Goal: Use online tool/utility: Utilize a website feature to perform a specific function

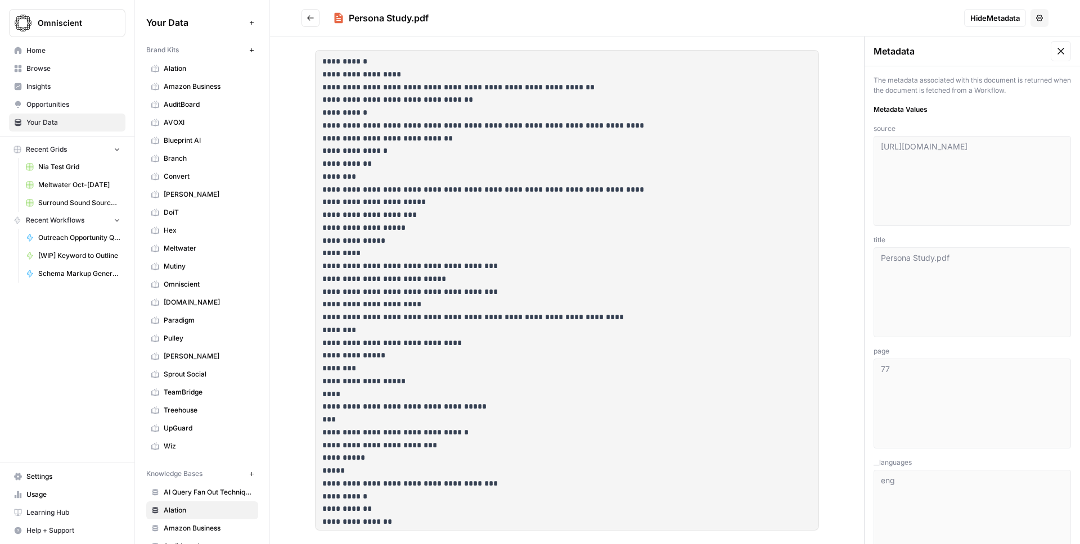
scroll to position [358, 0]
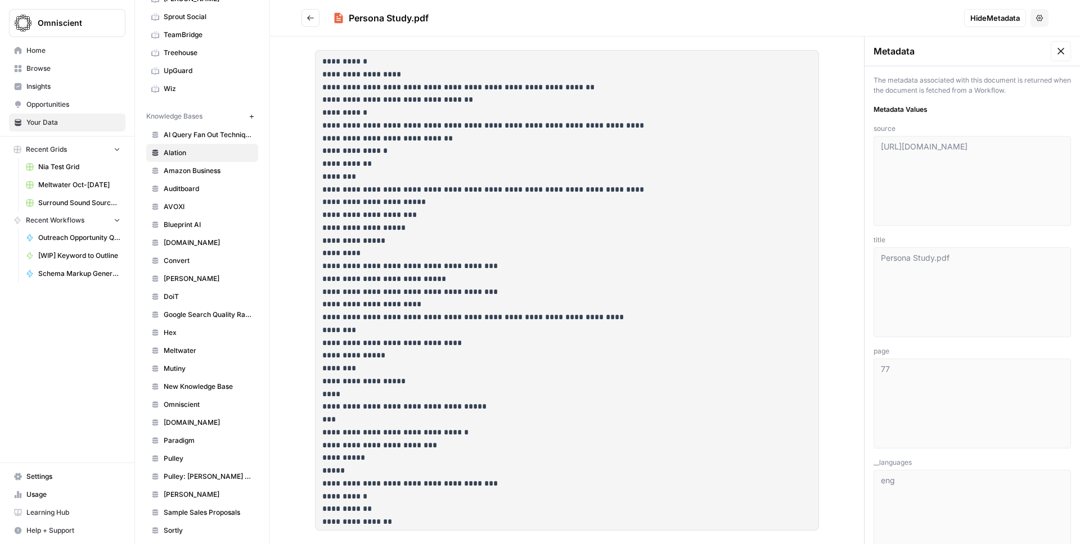
click at [69, 22] on span "Omniscient" at bounding box center [72, 22] width 68 height 11
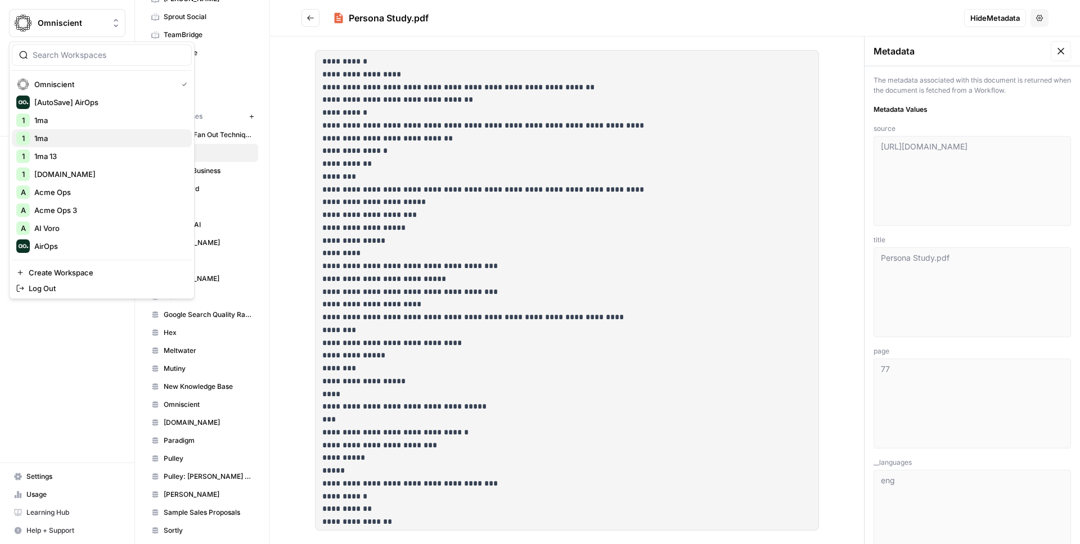
click at [51, 137] on span "1ma" at bounding box center [108, 138] width 148 height 11
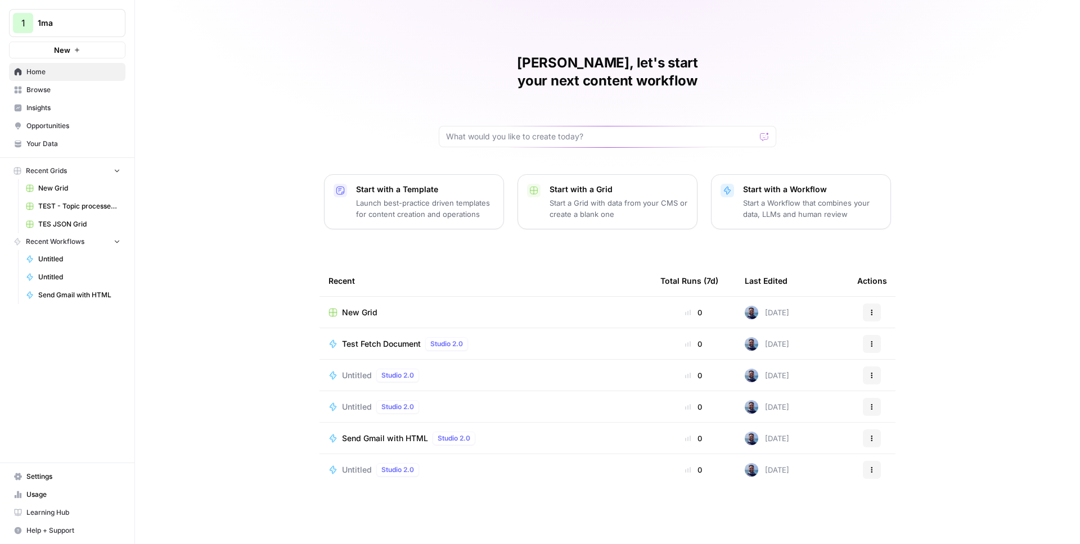
click at [41, 92] on span "Browse" at bounding box center [73, 90] width 94 height 10
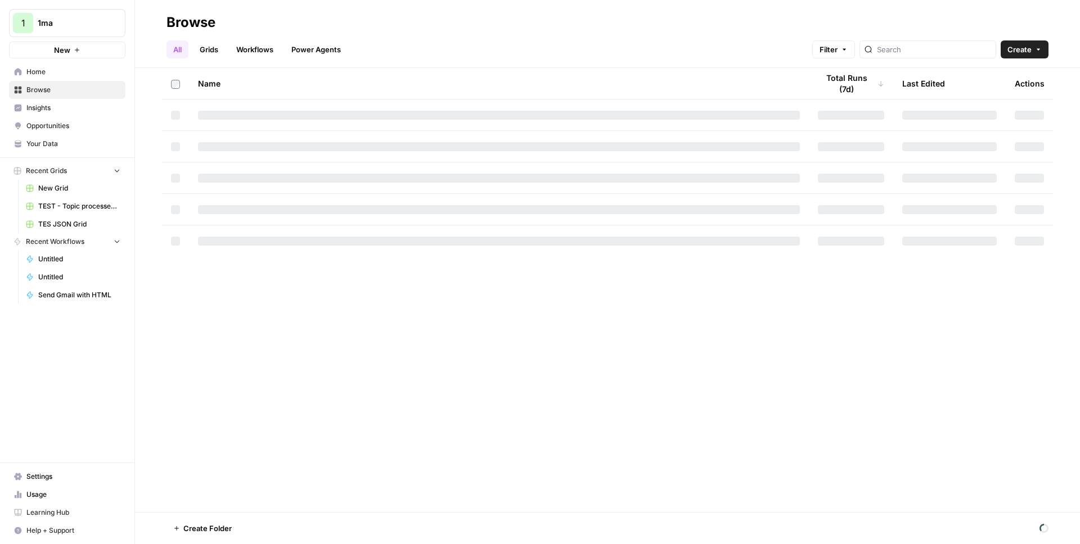
click at [259, 54] on link "Workflows" at bounding box center [254, 49] width 51 height 18
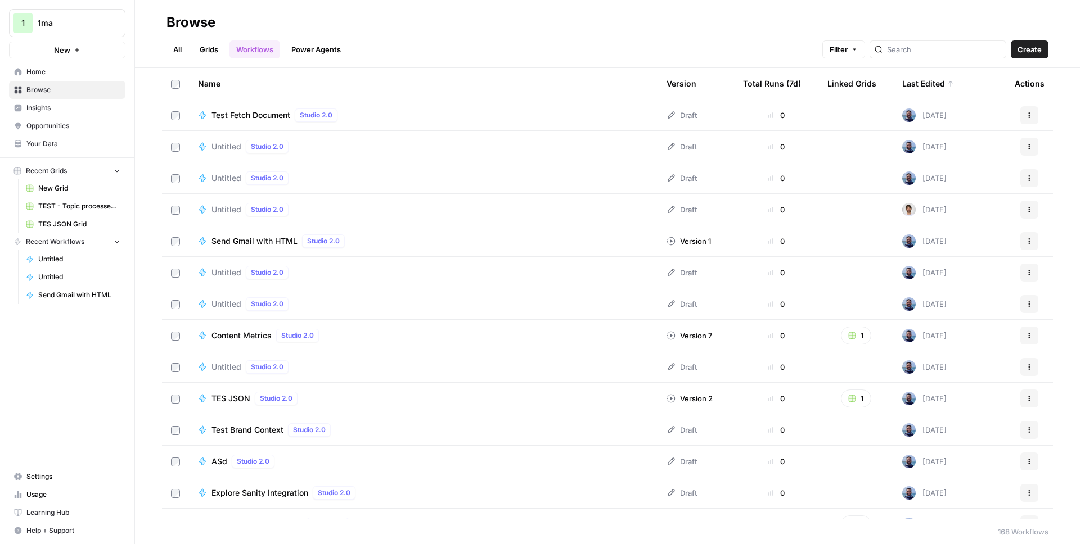
click at [239, 115] on span "Test Fetch Document" at bounding box center [250, 115] width 79 height 11
click at [261, 238] on span "Send Gmail with HTML" at bounding box center [254, 241] width 86 height 11
click at [242, 334] on span "Content Metrics" at bounding box center [241, 335] width 60 height 11
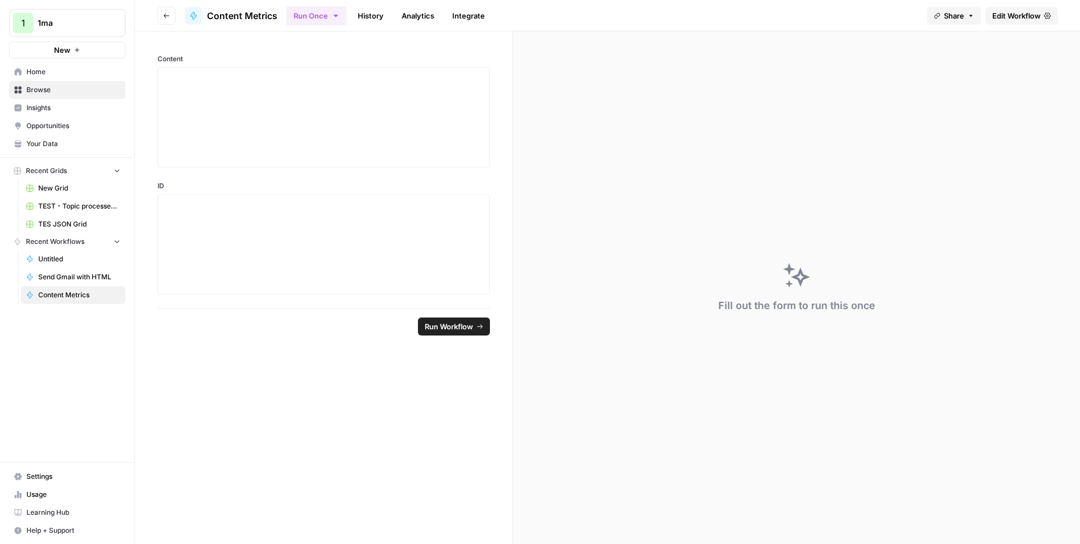
click at [452, 18] on link "Integrate" at bounding box center [468, 16] width 46 height 18
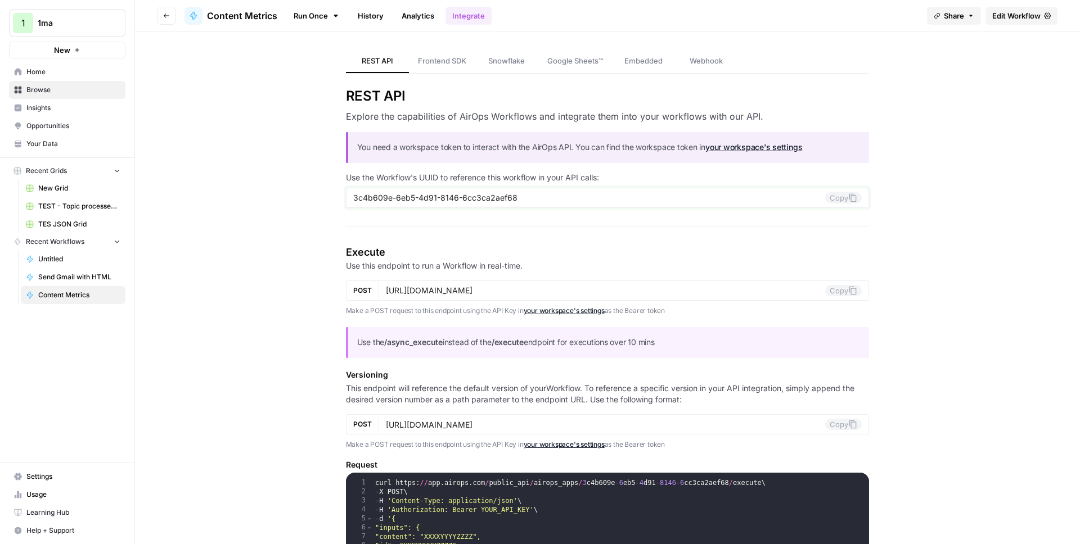
click at [481, 199] on input "3c4b609e-6eb5-4d91-8146-6cc3ca2aef68" at bounding box center [589, 198] width 472 height 10
click at [583, 199] on input "3c4b609e-6eb5-4d91-8146-6cc3ca2aef68" at bounding box center [589, 198] width 472 height 10
click at [29, 472] on span "Settings" at bounding box center [73, 477] width 94 height 10
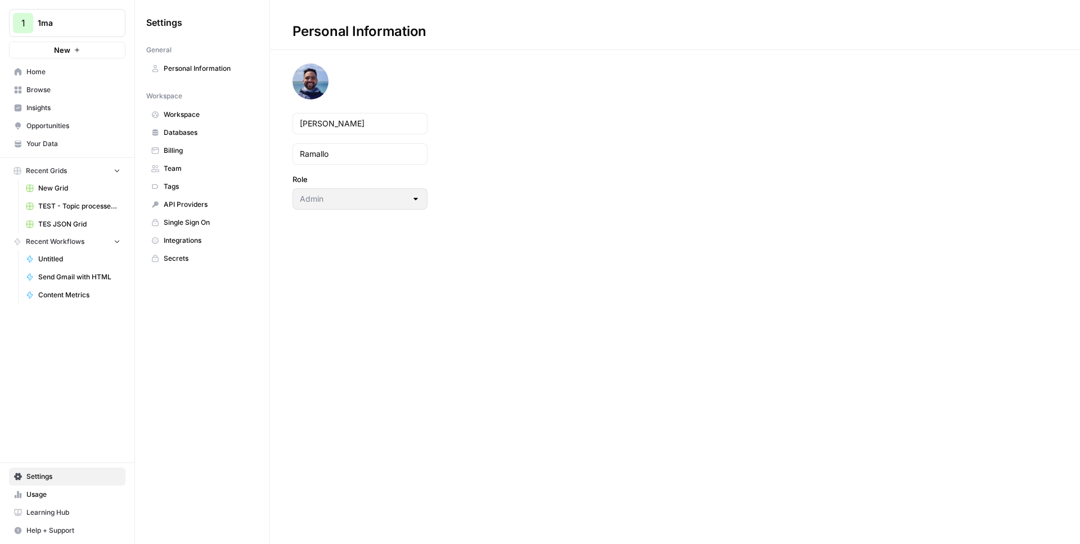
click at [195, 113] on span "Workspace" at bounding box center [208, 115] width 89 height 10
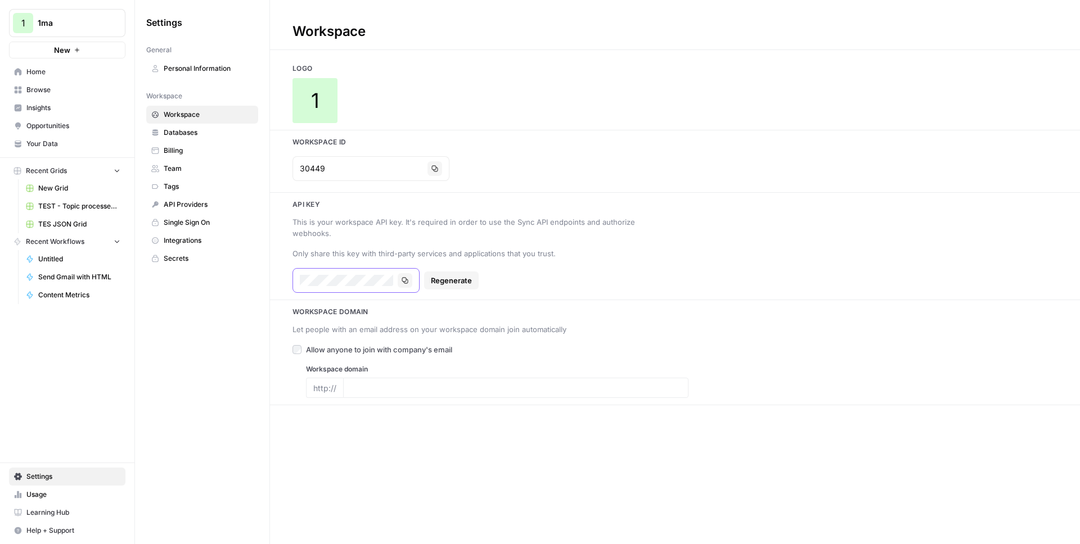
click at [405, 277] on icon "button" at bounding box center [405, 280] width 7 height 7
click at [55, 67] on span "Home" at bounding box center [73, 72] width 94 height 10
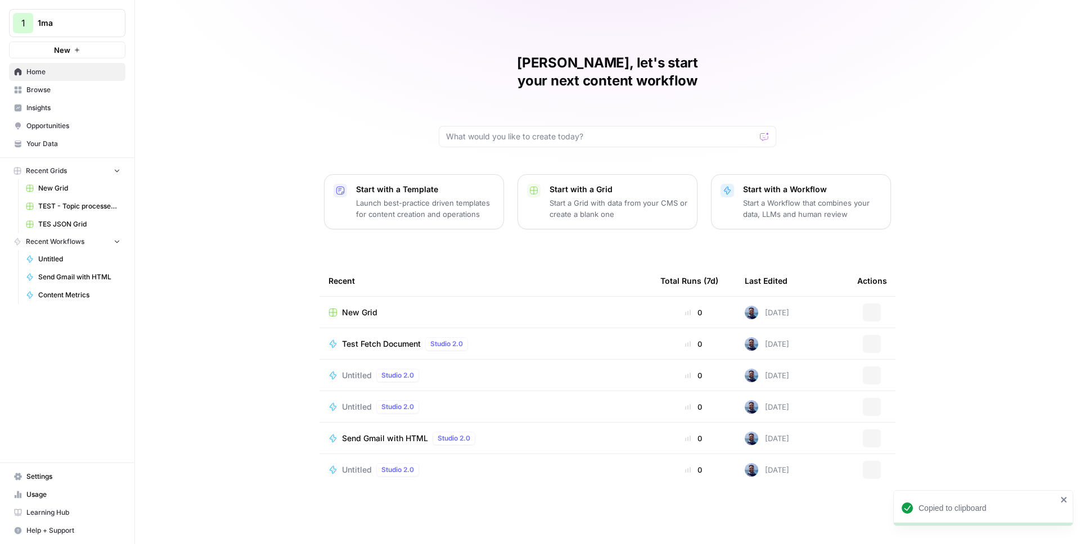
click at [48, 90] on span "Browse" at bounding box center [73, 90] width 94 height 10
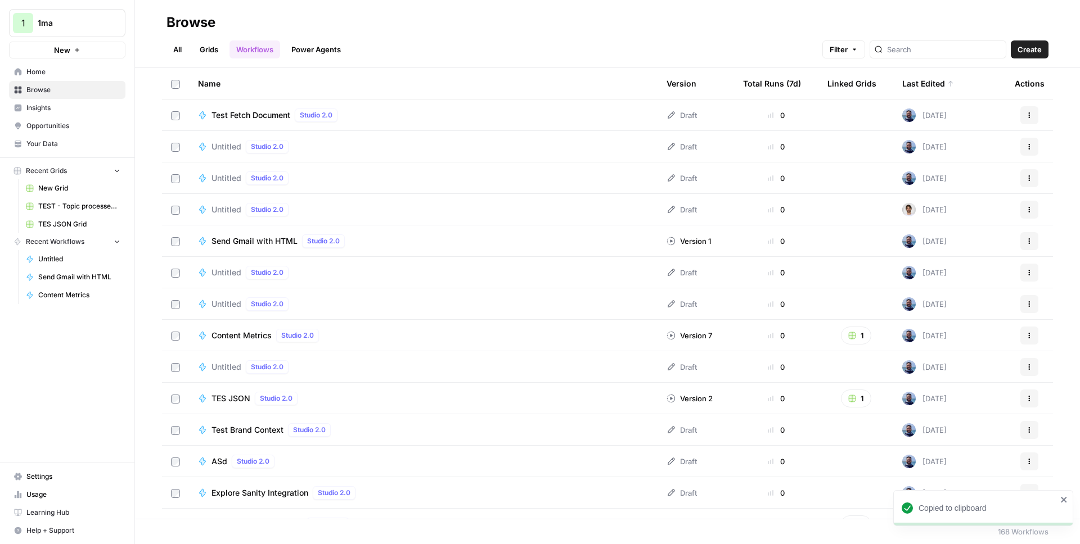
click at [235, 336] on span "Content Metrics" at bounding box center [241, 335] width 60 height 11
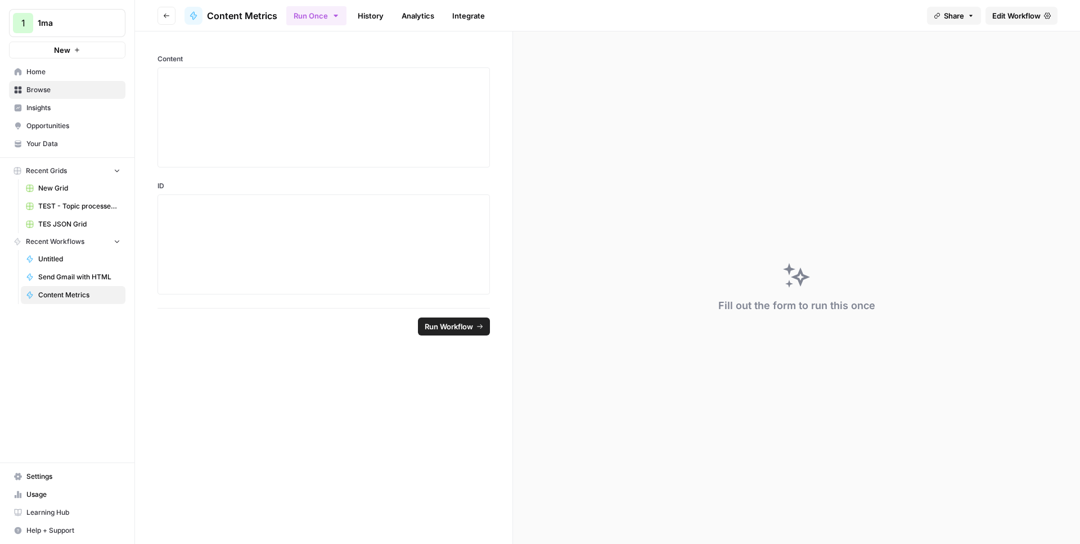
click at [367, 15] on link "History" at bounding box center [370, 16] width 39 height 18
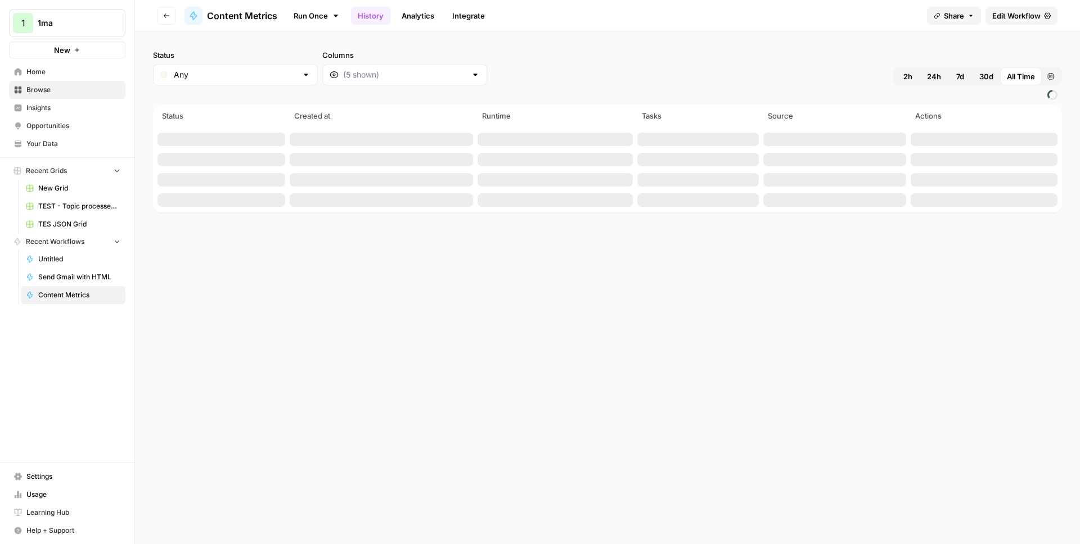
click at [460, 15] on link "Integrate" at bounding box center [468, 16] width 46 height 18
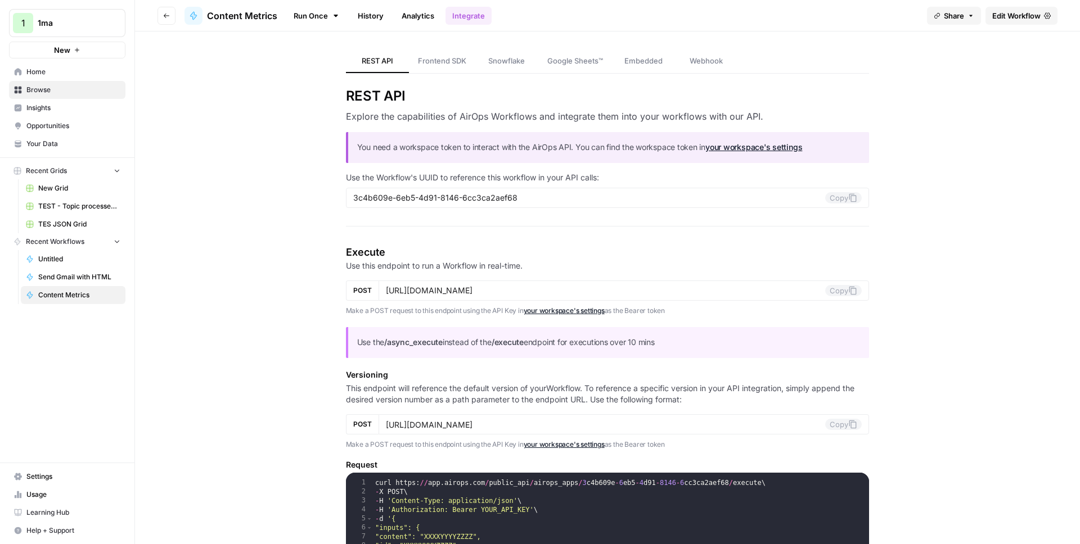
click at [832, 199] on button "Copy" at bounding box center [843, 197] width 37 height 11
click at [831, 198] on button "Copy" at bounding box center [843, 197] width 37 height 11
click at [73, 89] on span "Browse" at bounding box center [73, 90] width 94 height 10
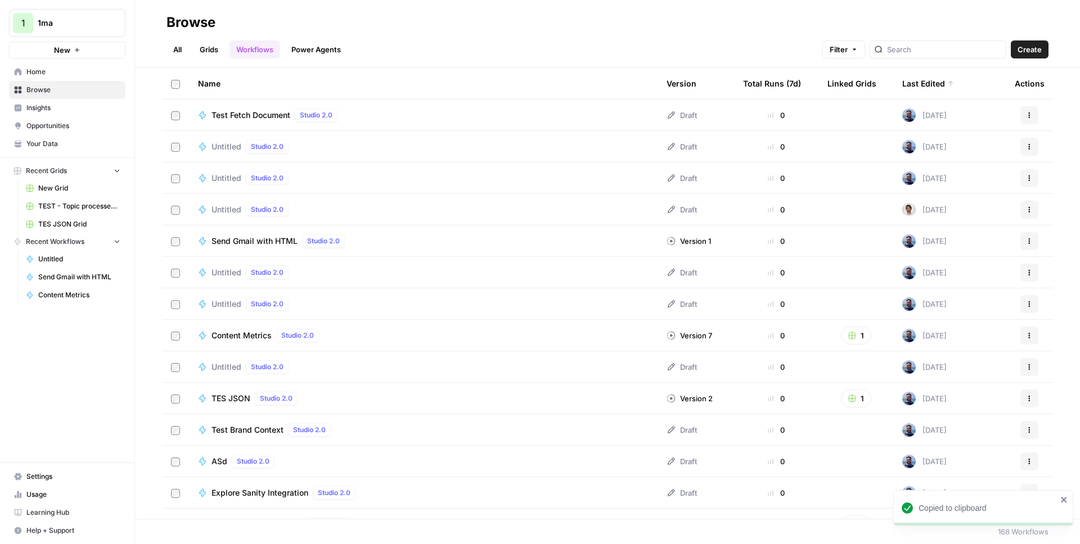
scroll to position [238, 0]
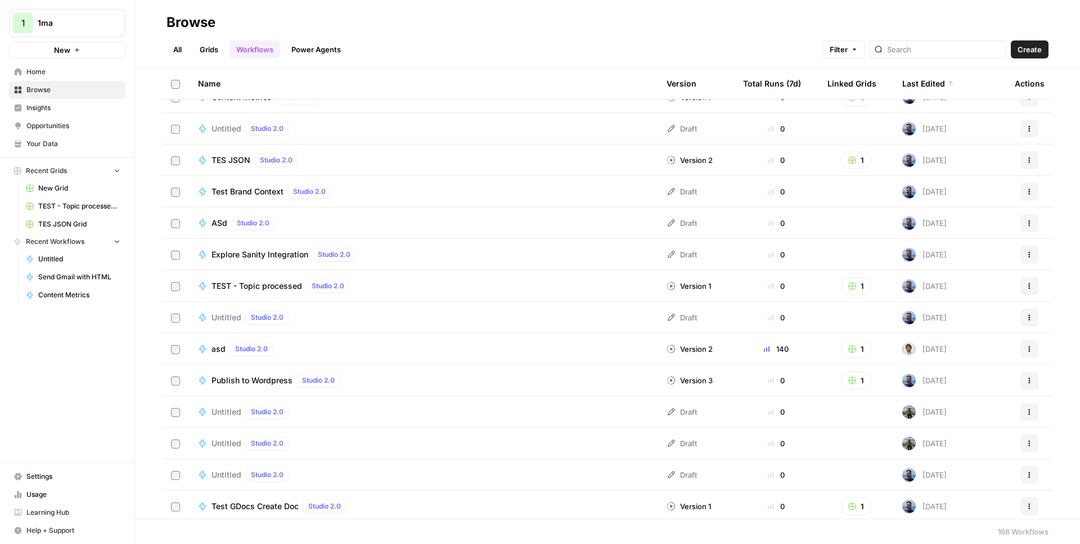
click at [265, 380] on span "Publish to Wordpress" at bounding box center [251, 380] width 81 height 11
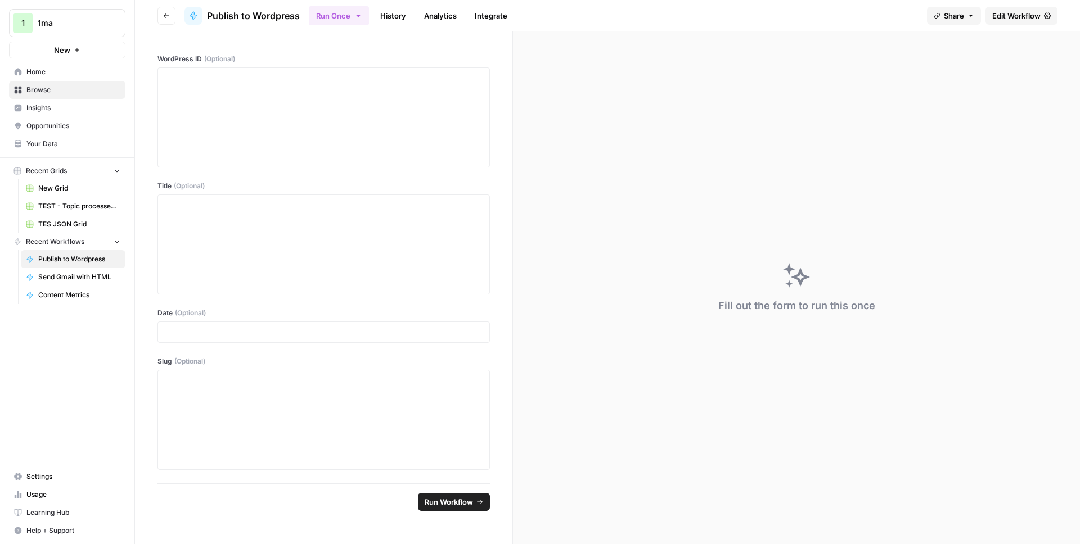
drag, startPoint x: 496, startPoint y: 15, endPoint x: 481, endPoint y: 29, distance: 19.9
click at [496, 15] on link "Integrate" at bounding box center [491, 16] width 46 height 18
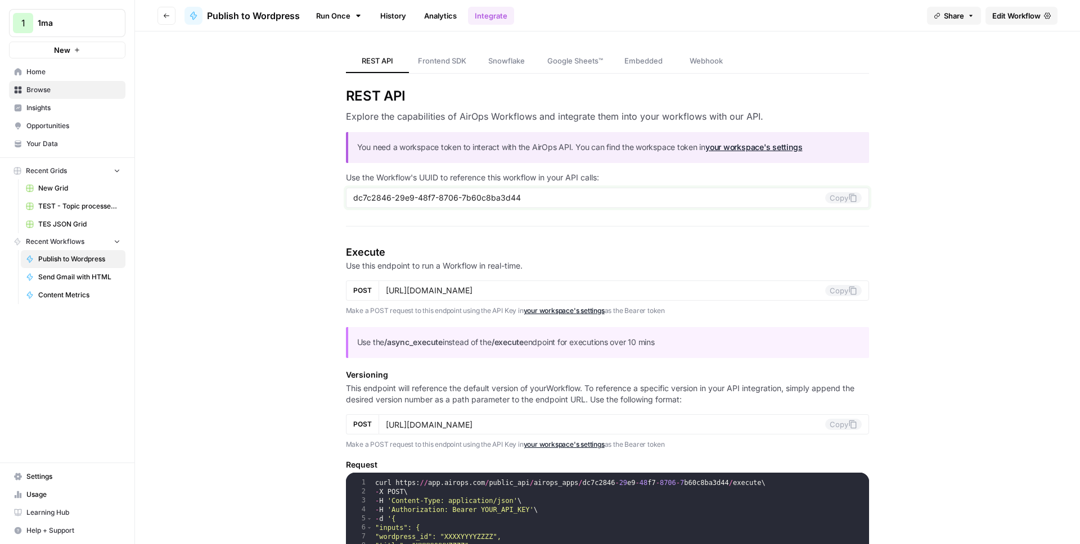
click at [834, 197] on button "Copy" at bounding box center [843, 197] width 37 height 11
